Goal: Find specific page/section: Find specific page/section

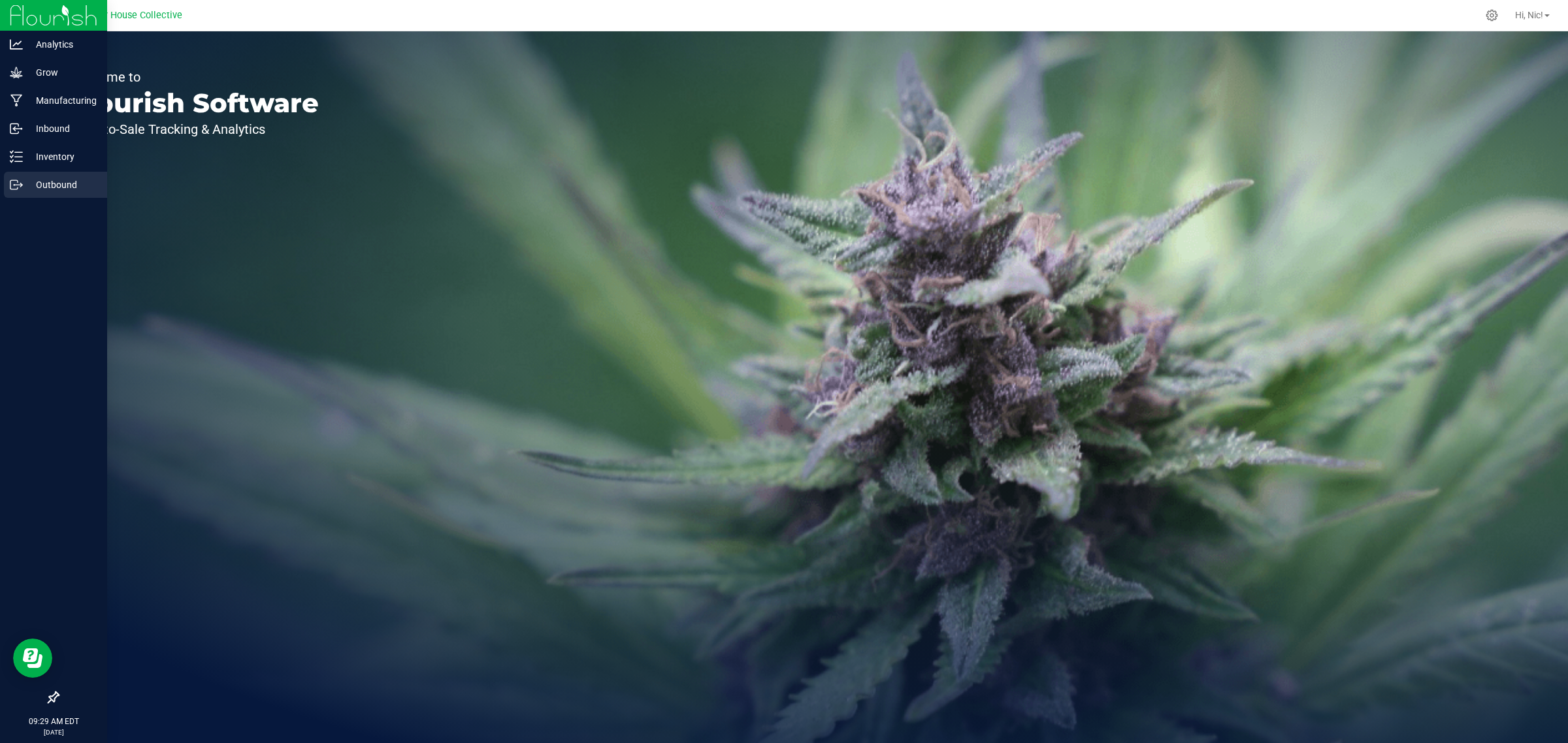
click at [72, 184] on p "Outbound" at bounding box center [62, 184] width 79 height 15
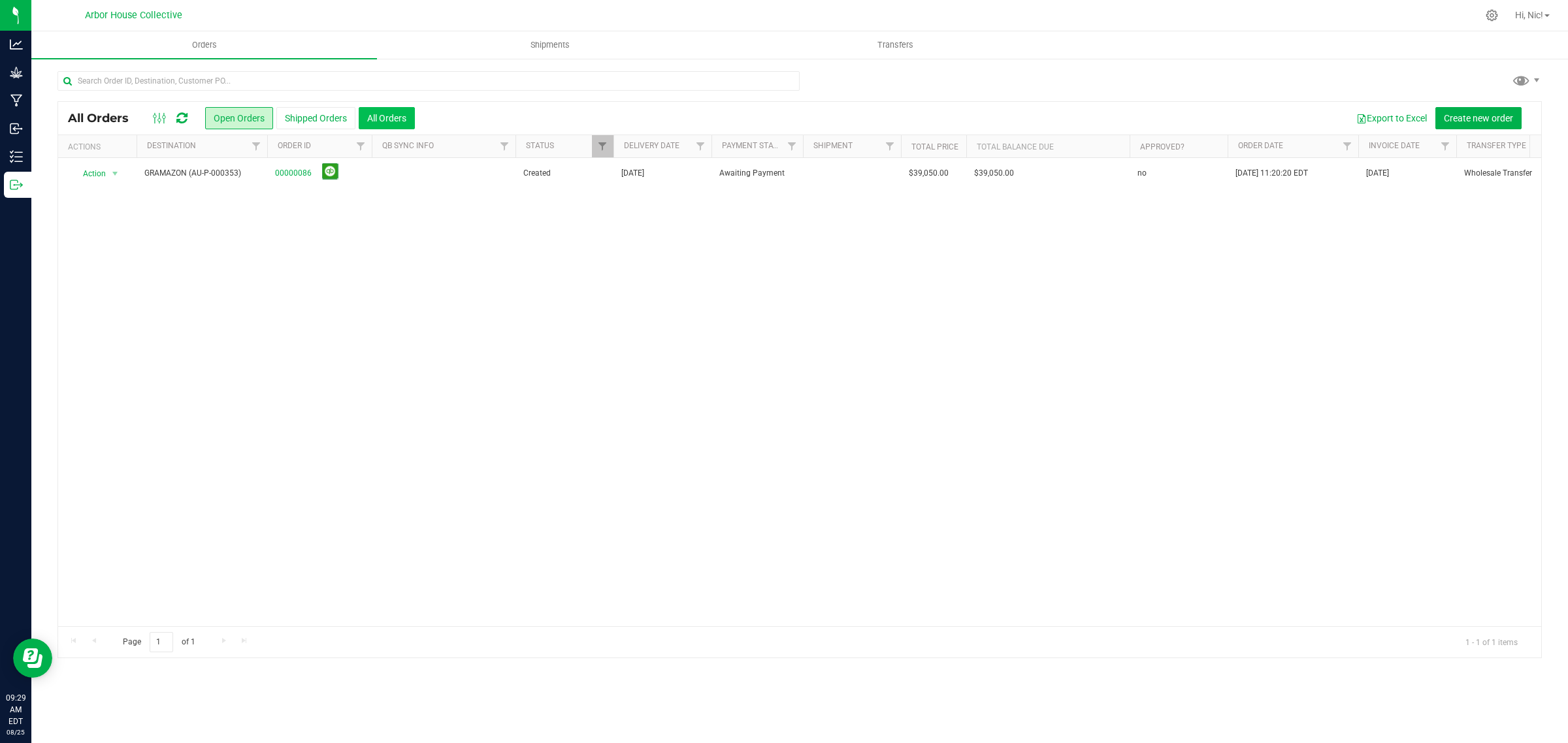
click at [374, 118] on button "All Orders" at bounding box center [386, 118] width 56 height 22
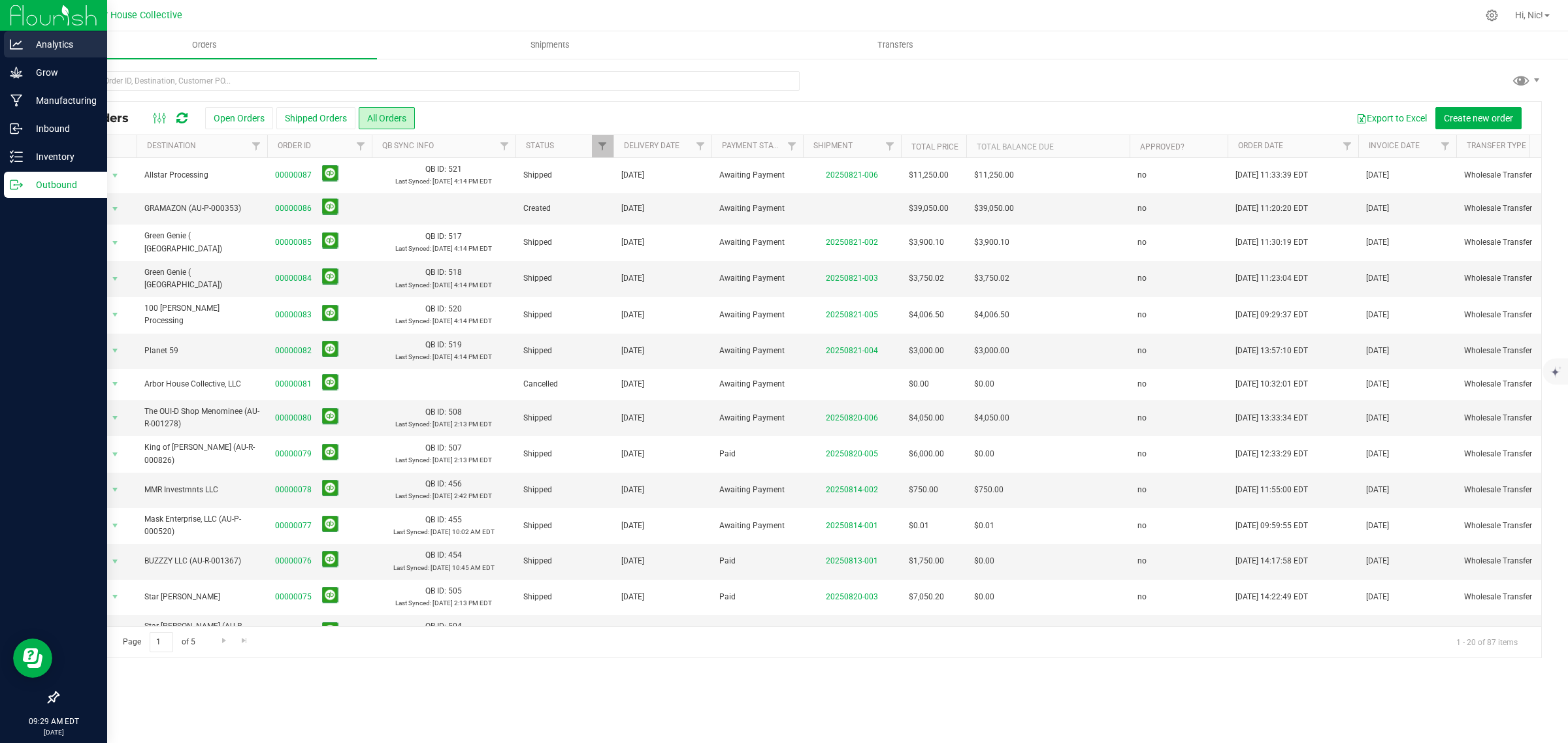
click at [51, 44] on p "Analytics" at bounding box center [62, 44] width 79 height 15
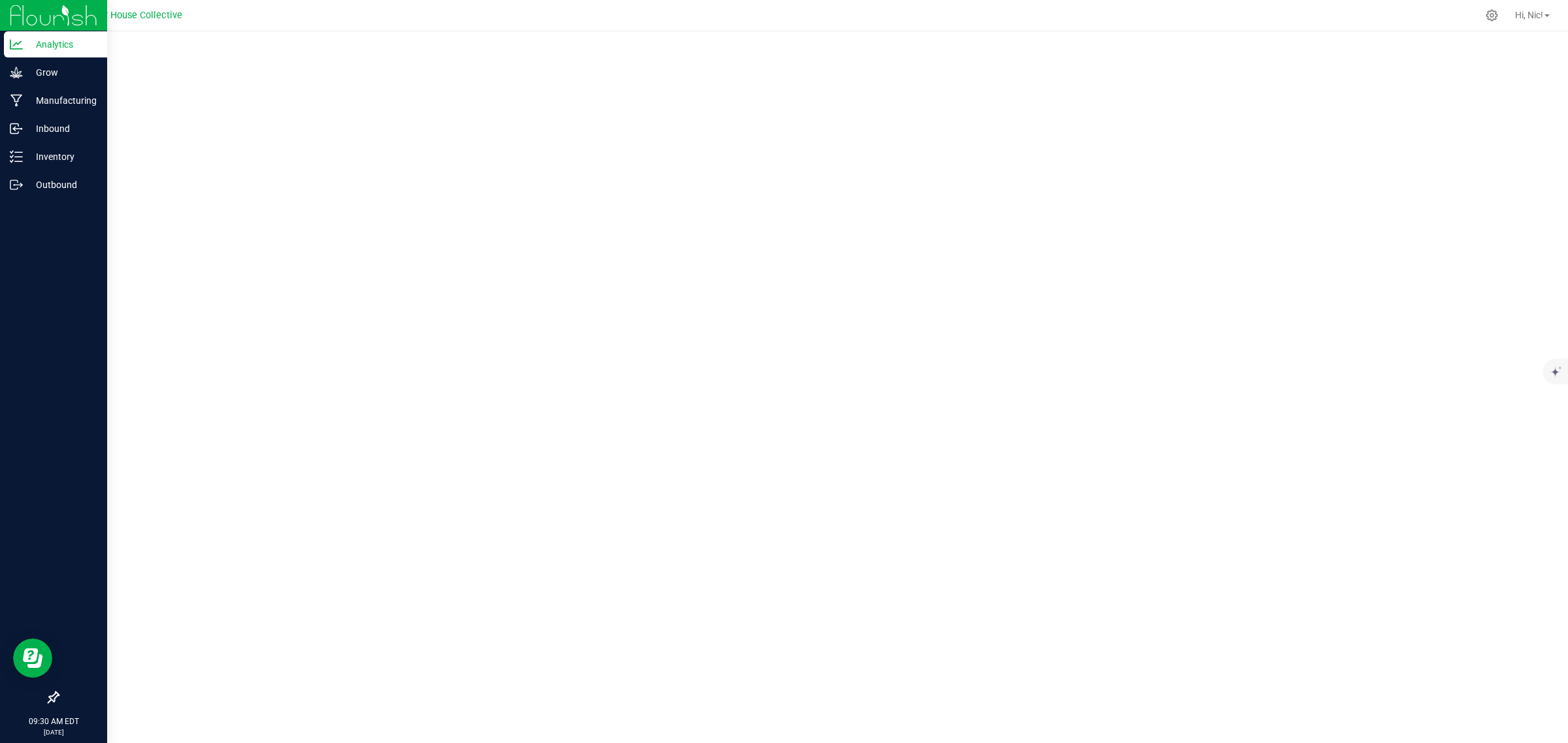
click at [60, 37] on p "Analytics" at bounding box center [62, 44] width 79 height 15
click at [72, 46] on p "Analytics" at bounding box center [62, 44] width 79 height 15
